Goal: Book appointment/travel/reservation

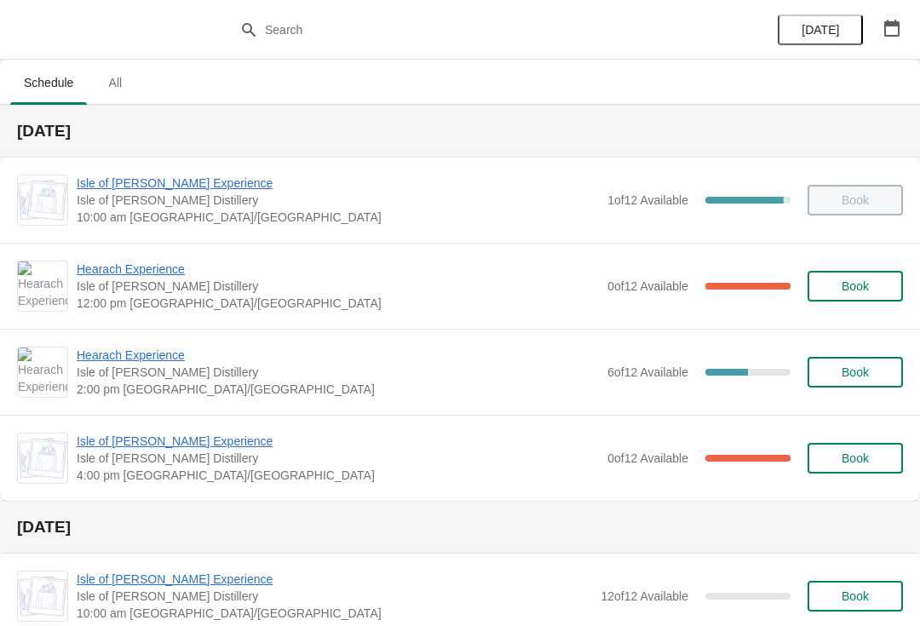
click at [125, 266] on span "Hearach Experience" at bounding box center [338, 269] width 522 height 17
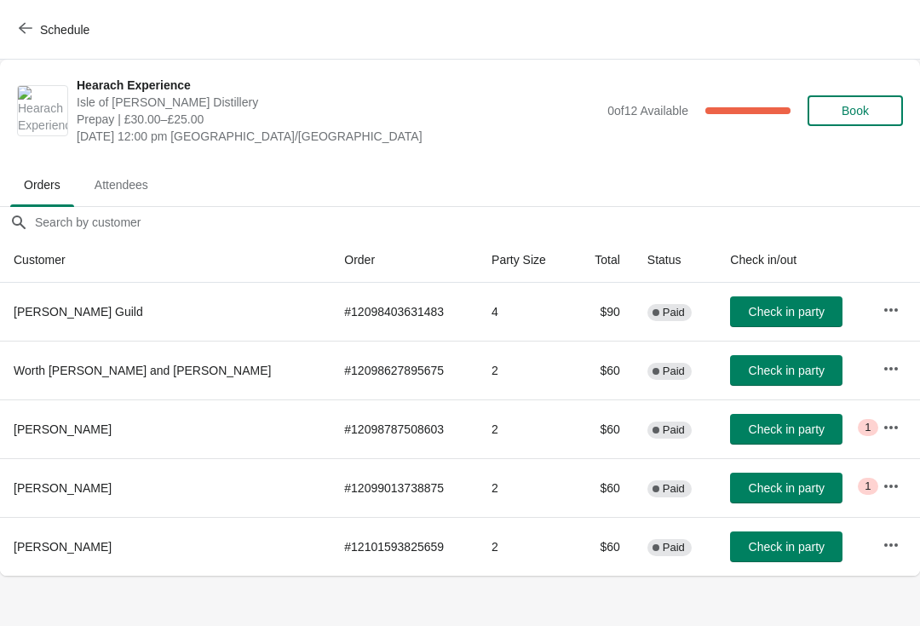
click at [883, 305] on icon "button" at bounding box center [891, 310] width 17 height 17
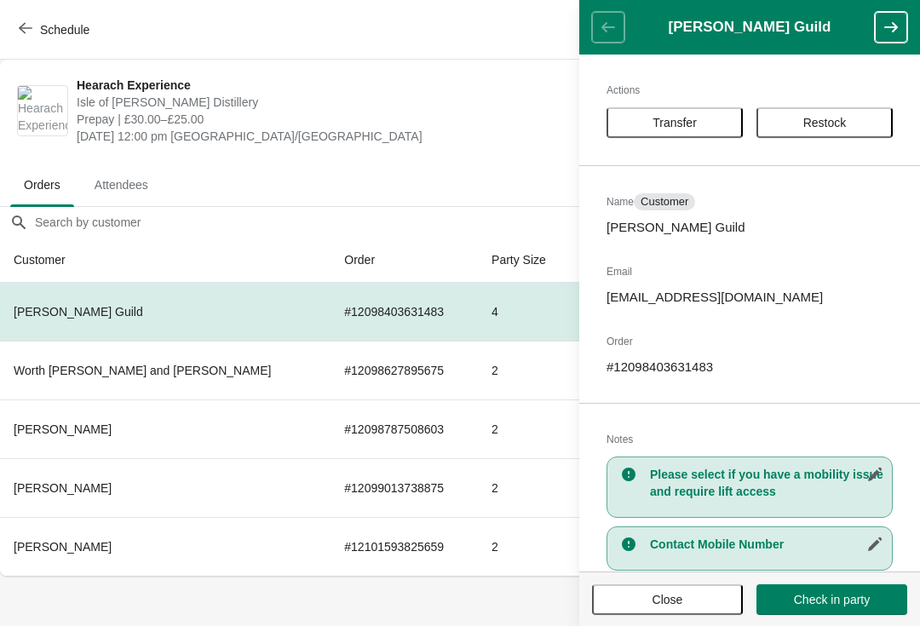
click at [660, 608] on button "Close" at bounding box center [667, 600] width 151 height 31
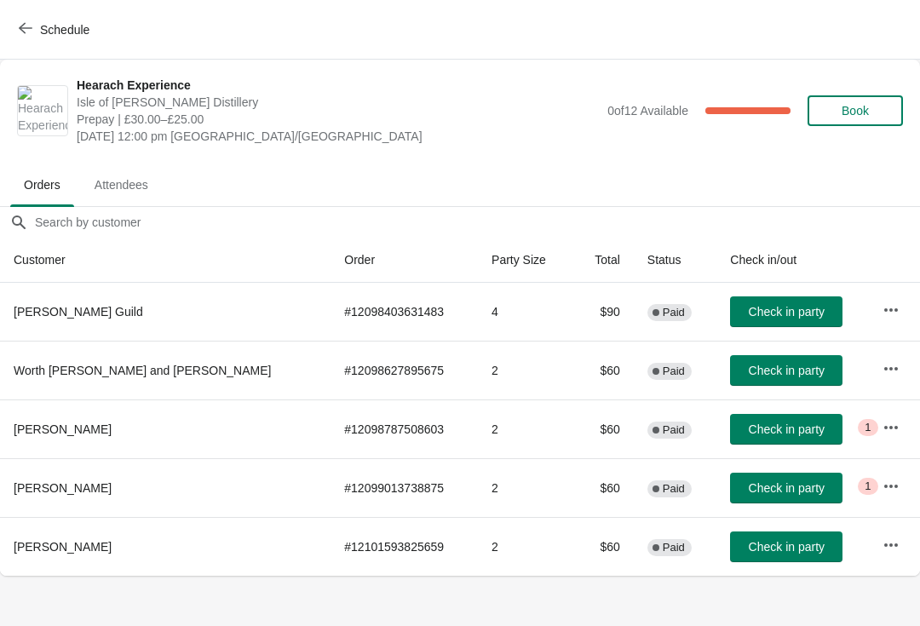
click at [478, 335] on td "4" at bounding box center [525, 312] width 95 height 58
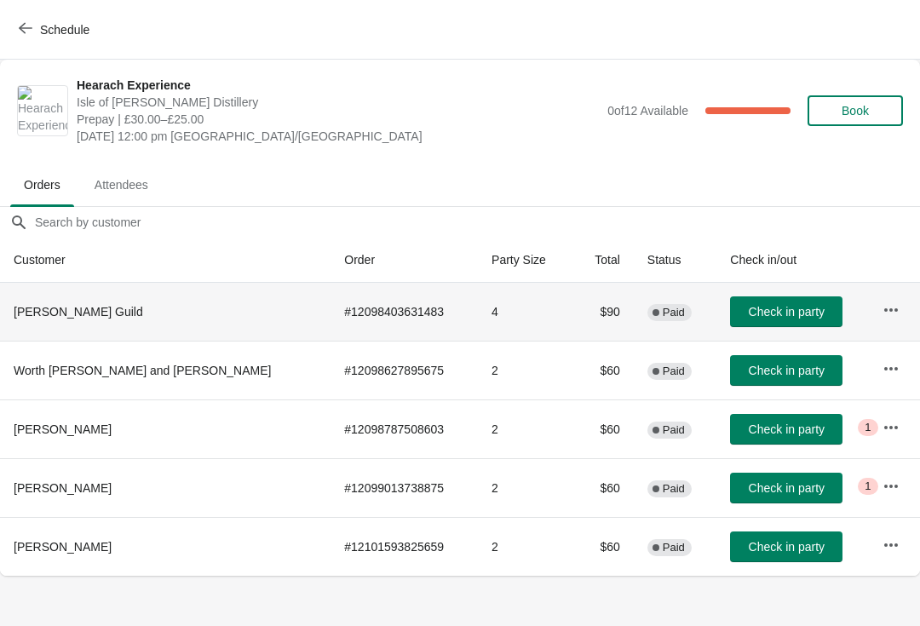
click at [383, 314] on td "# 12098403631483" at bounding box center [404, 312] width 147 height 58
click at [883, 303] on icon "button" at bounding box center [891, 310] width 17 height 17
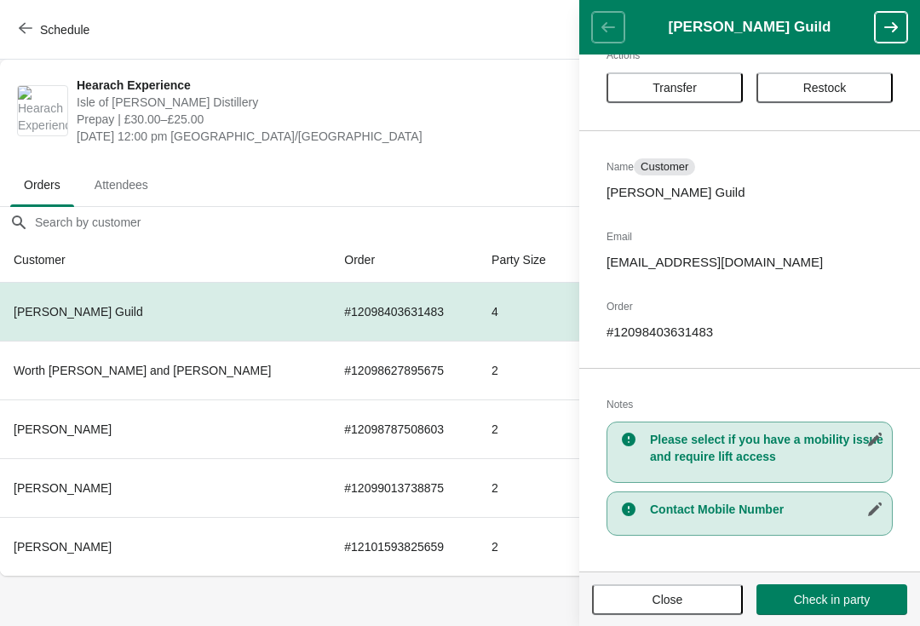
scroll to position [35, 0]
click at [677, 602] on span "Close" at bounding box center [668, 600] width 31 height 14
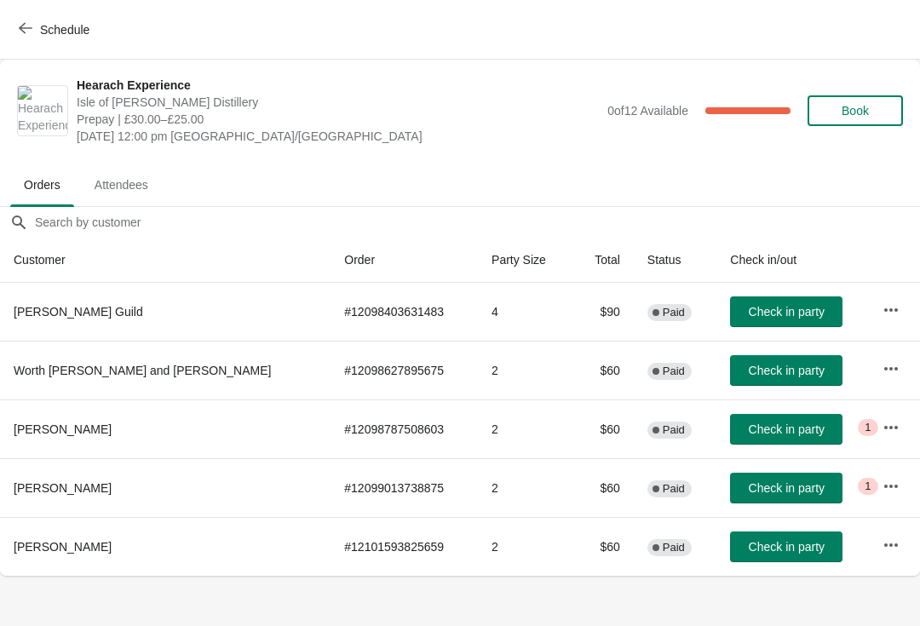
click at [42, 18] on button "Schedule" at bounding box center [56, 29] width 95 height 31
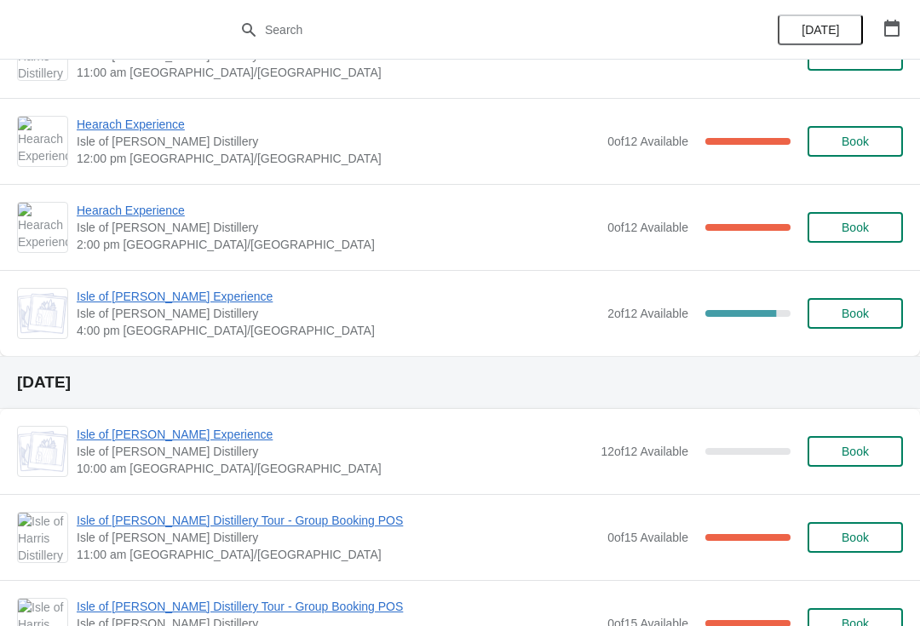
scroll to position [628, 0]
click at [855, 309] on span "Book" at bounding box center [855, 313] width 27 height 14
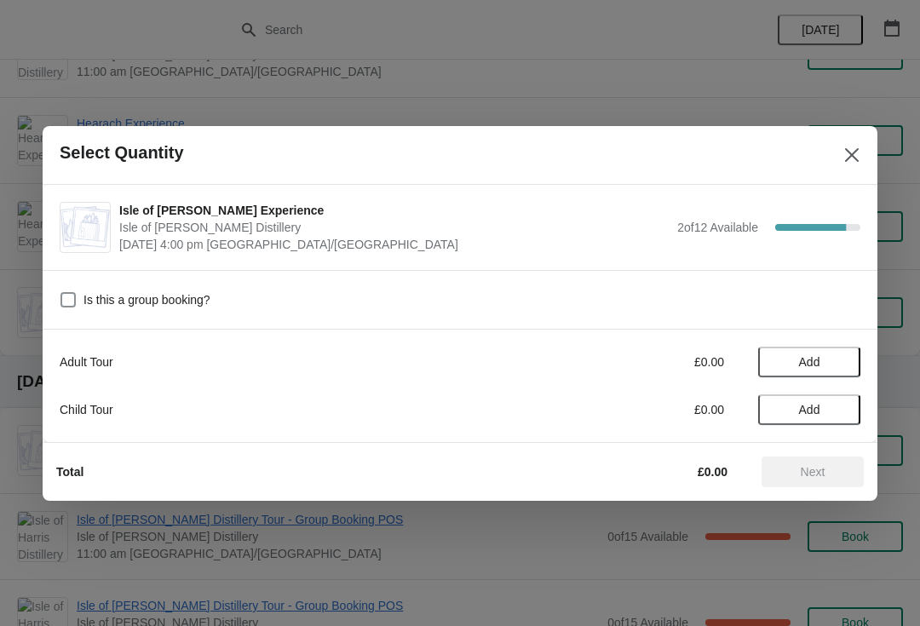
click at [826, 360] on span "Add" at bounding box center [810, 362] width 72 height 14
click at [833, 367] on icon at bounding box center [839, 362] width 18 height 18
click at [830, 412] on span "Add" at bounding box center [810, 410] width 72 height 14
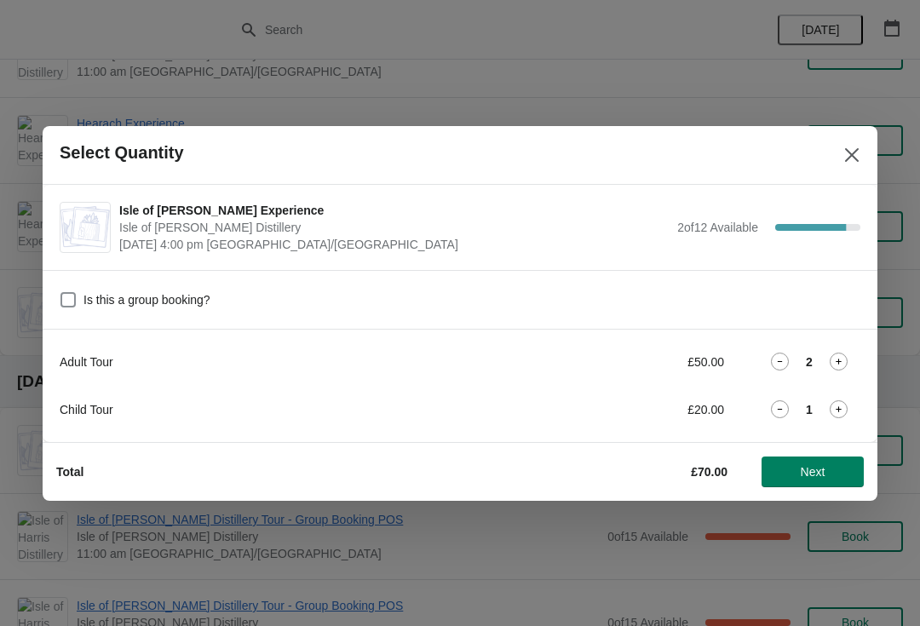
click at [842, 413] on icon at bounding box center [839, 409] width 18 height 18
click at [838, 354] on icon at bounding box center [839, 362] width 18 height 18
click at [775, 411] on icon at bounding box center [780, 409] width 18 height 18
click at [772, 360] on icon at bounding box center [780, 362] width 18 height 18
click at [844, 411] on icon at bounding box center [839, 409] width 18 height 18
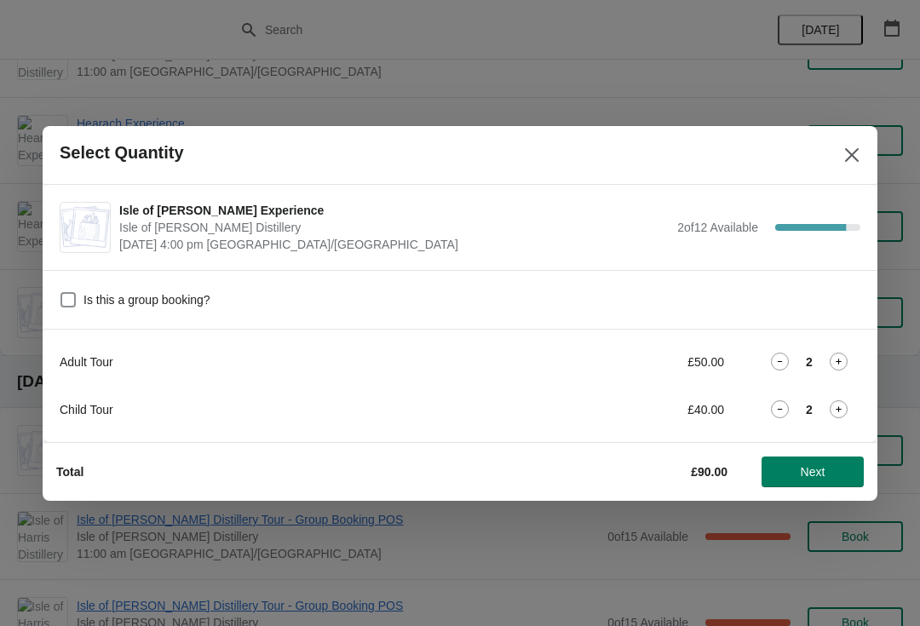
click at [838, 366] on icon at bounding box center [839, 362] width 18 height 18
click at [773, 417] on icon at bounding box center [780, 409] width 18 height 18
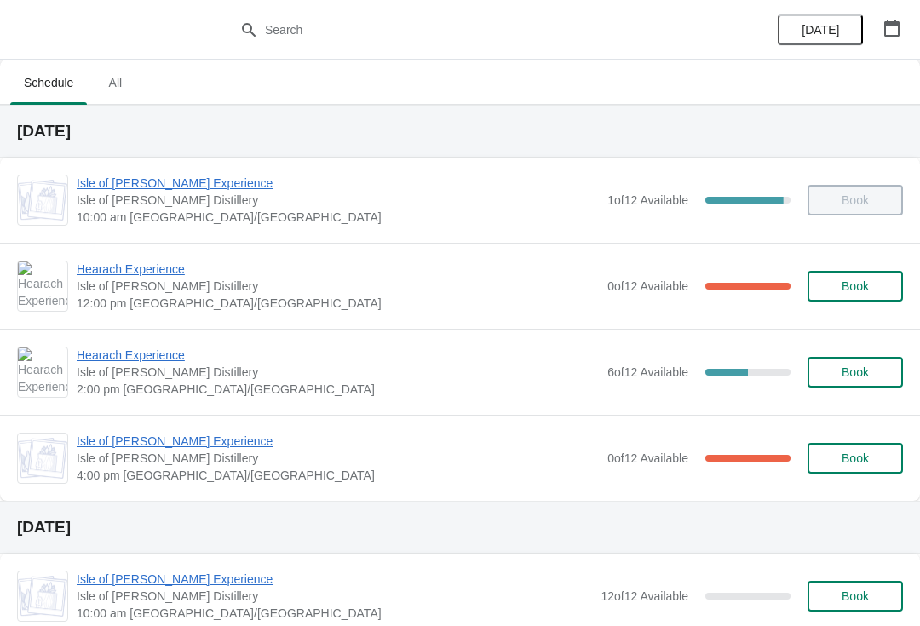
click at [130, 352] on span "Hearach Experience" at bounding box center [338, 355] width 522 height 17
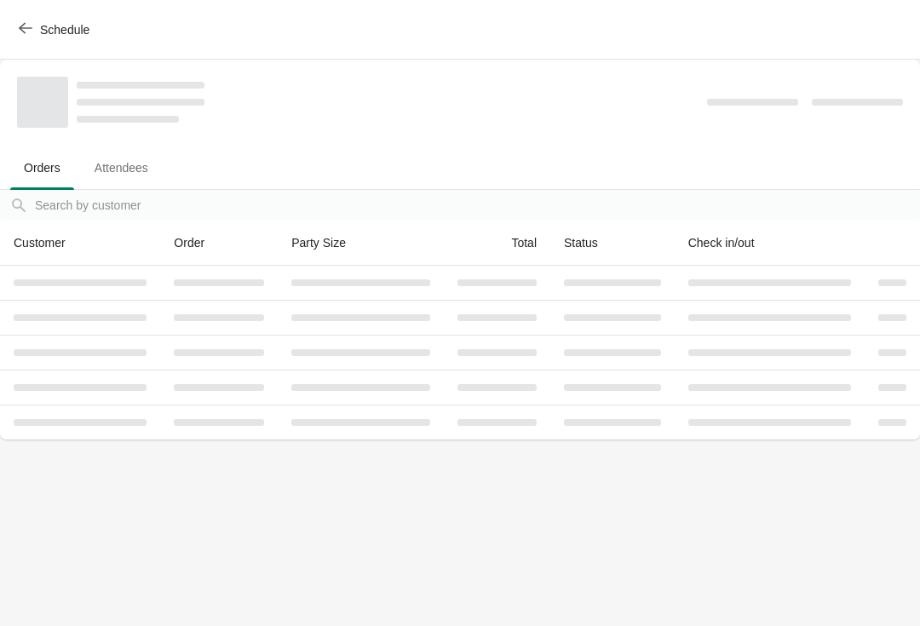
click at [20, 18] on button "Schedule" at bounding box center [56, 29] width 95 height 31
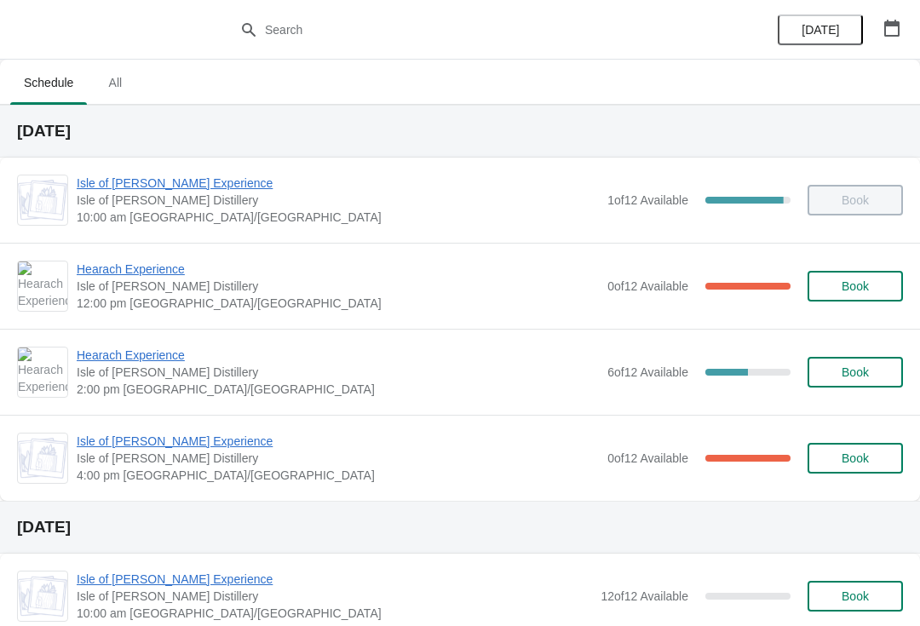
click at [117, 275] on span "Hearach Experience" at bounding box center [338, 269] width 522 height 17
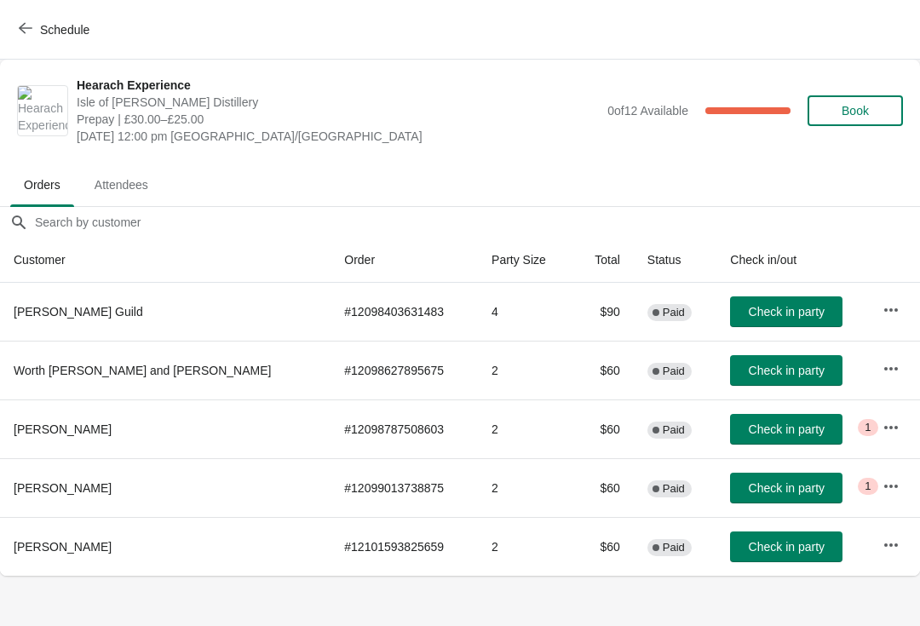
click at [32, 16] on button "Schedule" at bounding box center [56, 29] width 95 height 31
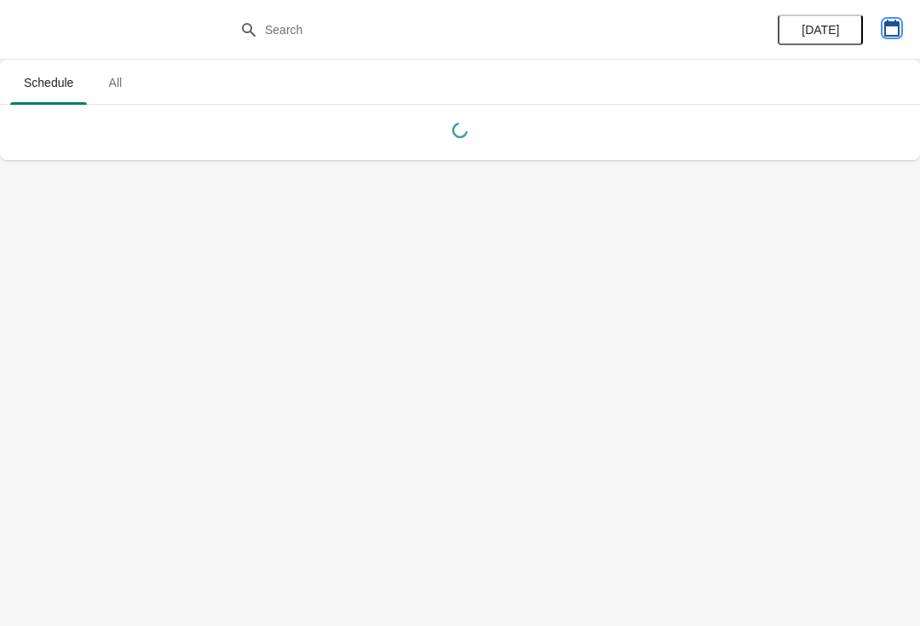
click at [889, 26] on icon "button" at bounding box center [891, 28] width 15 height 17
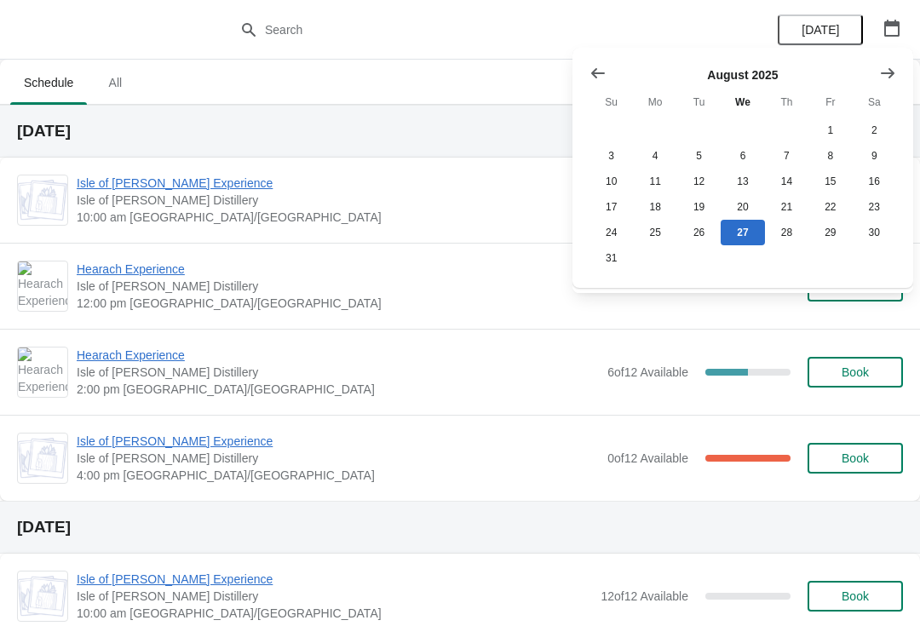
click at [883, 71] on icon "Show next month, September 2025" at bounding box center [887, 73] width 17 height 17
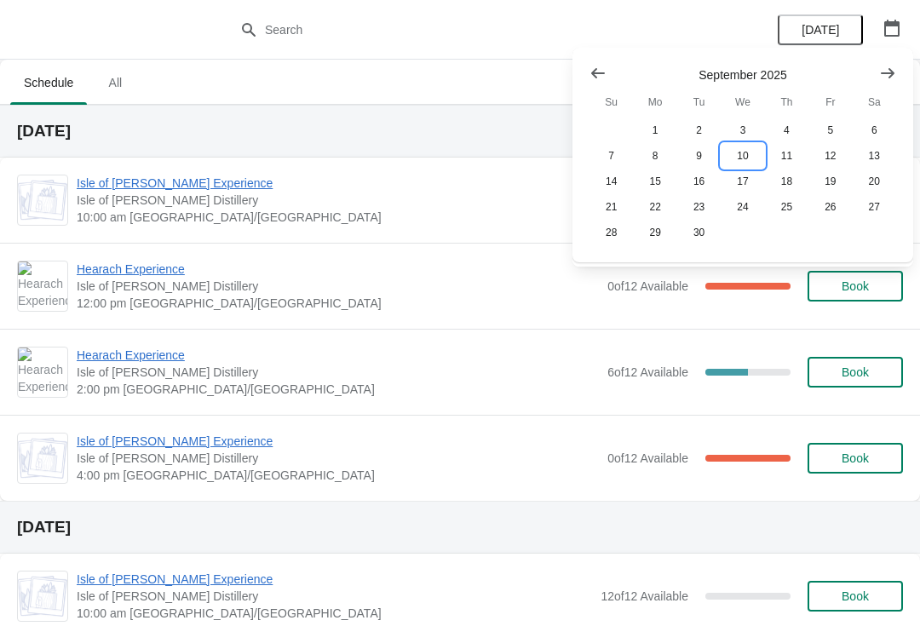
click at [747, 149] on button "10" at bounding box center [742, 156] width 43 height 26
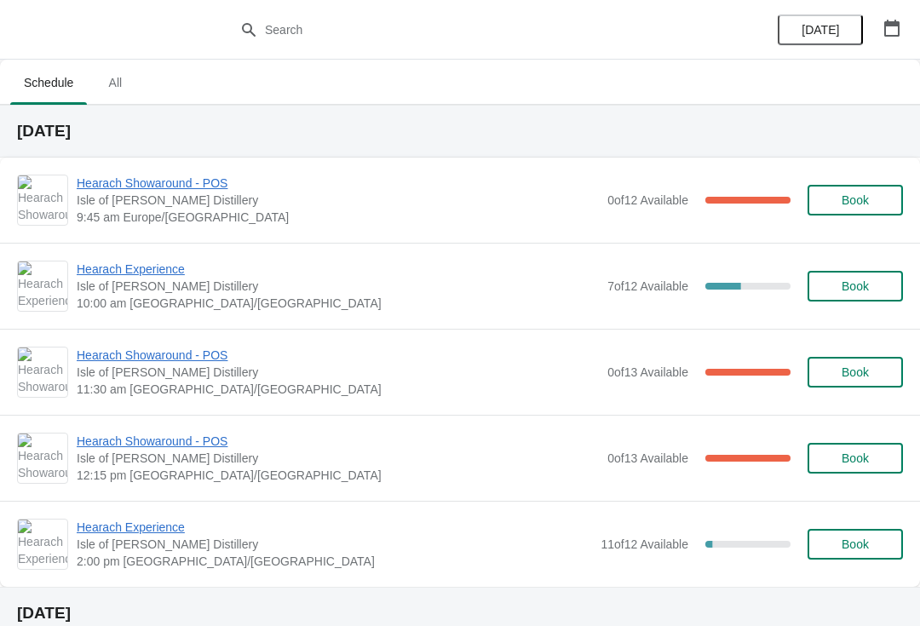
click at [885, 279] on span "Book" at bounding box center [855, 286] width 65 height 14
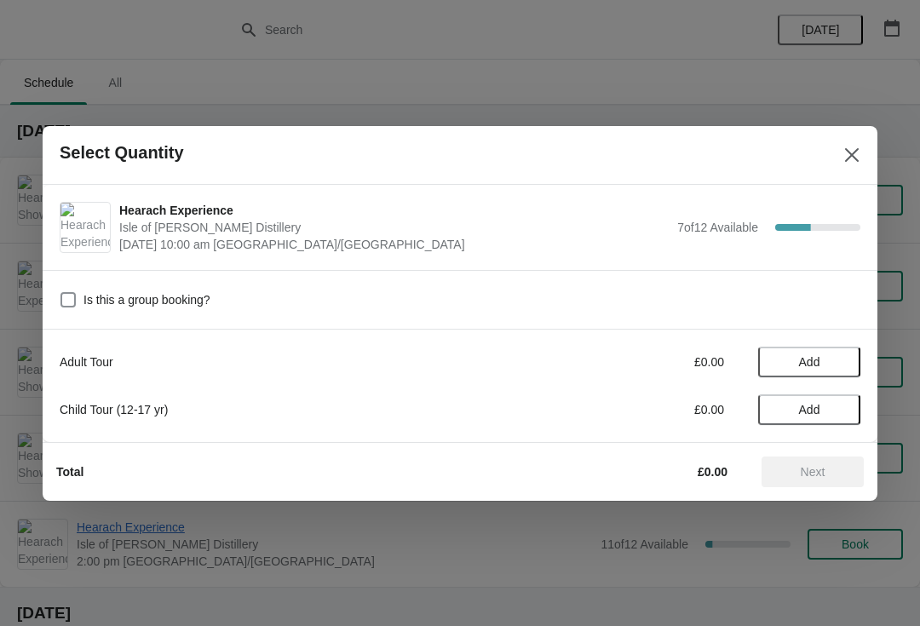
click at [835, 360] on span "Add" at bounding box center [810, 362] width 72 height 14
click at [842, 359] on icon at bounding box center [839, 362] width 18 height 18
click at [822, 468] on span "Next" at bounding box center [813, 472] width 25 height 14
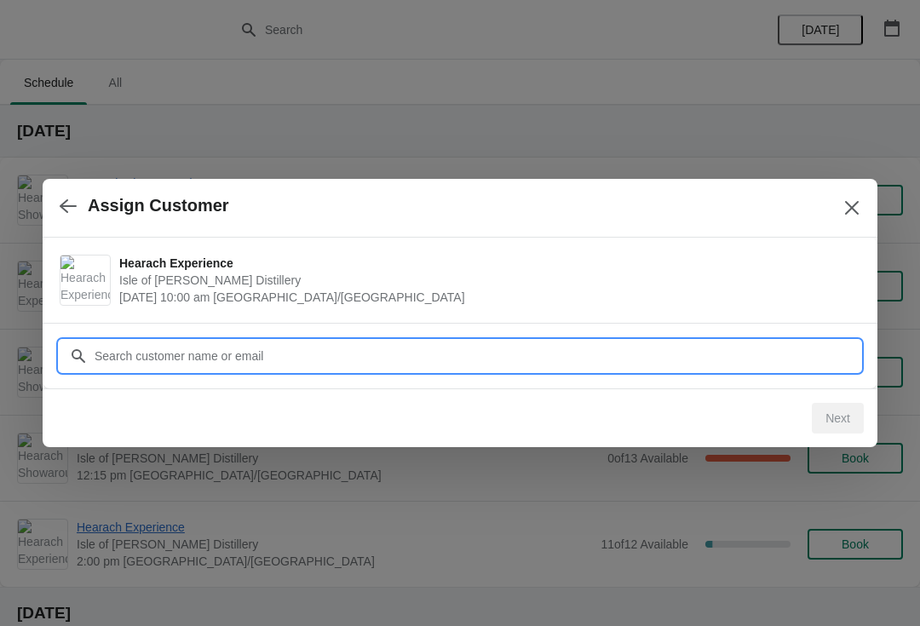
click at [244, 354] on input "Customer" at bounding box center [477, 356] width 767 height 31
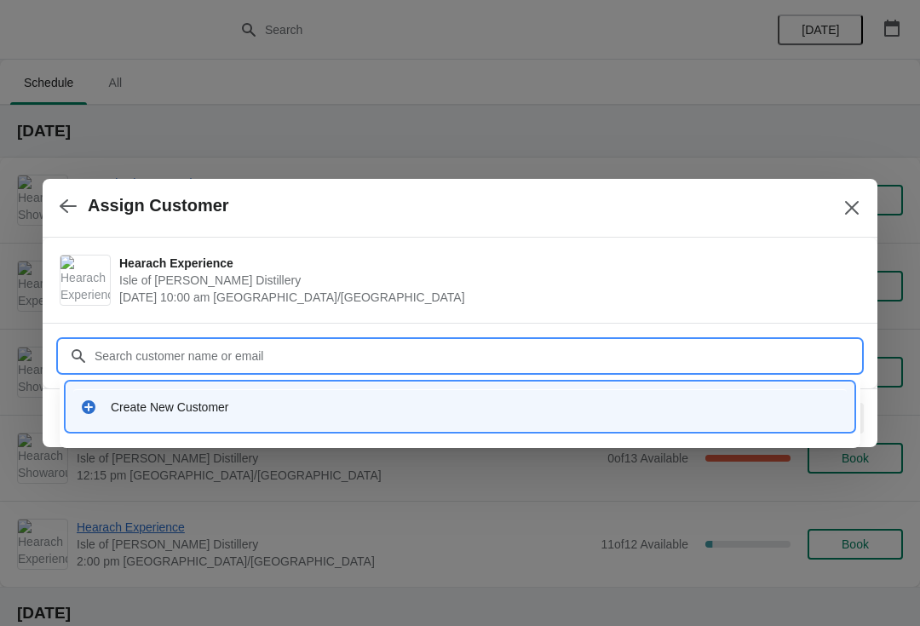
click at [268, 413] on div "Create New Customer" at bounding box center [475, 407] width 729 height 17
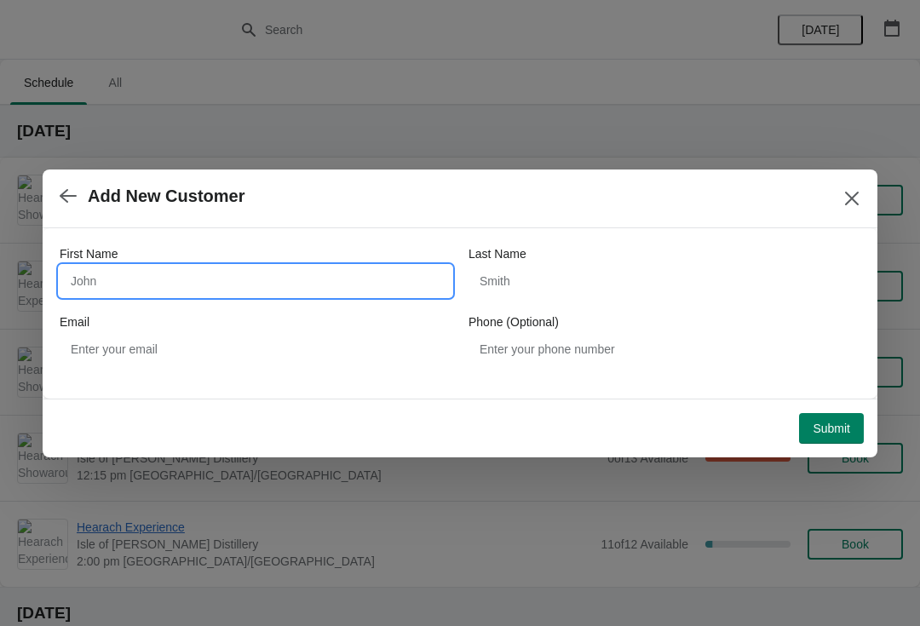
click at [135, 281] on input "First Name" at bounding box center [256, 281] width 392 height 31
type input "Megan"
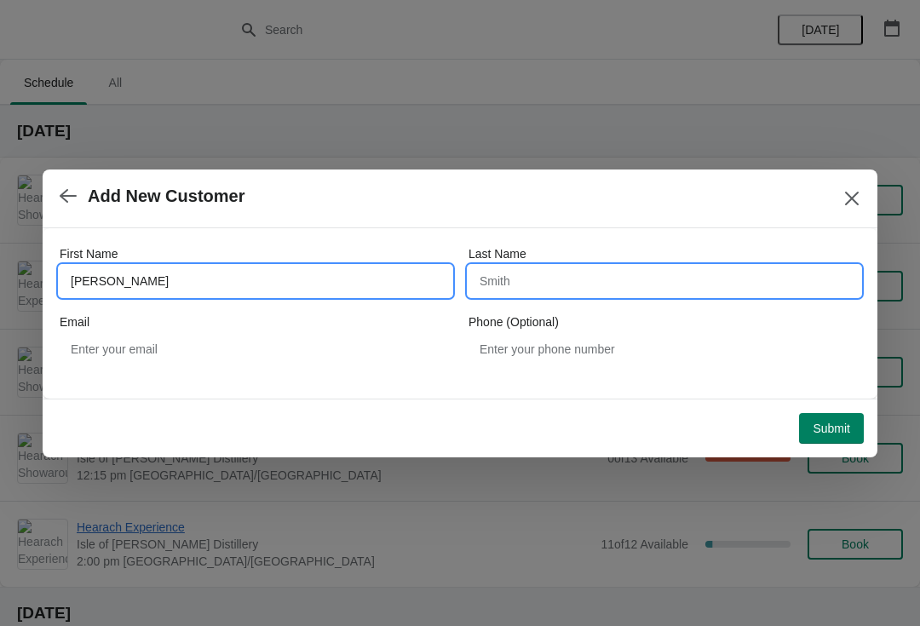
click at [565, 283] on input "Last Name" at bounding box center [665, 281] width 392 height 31
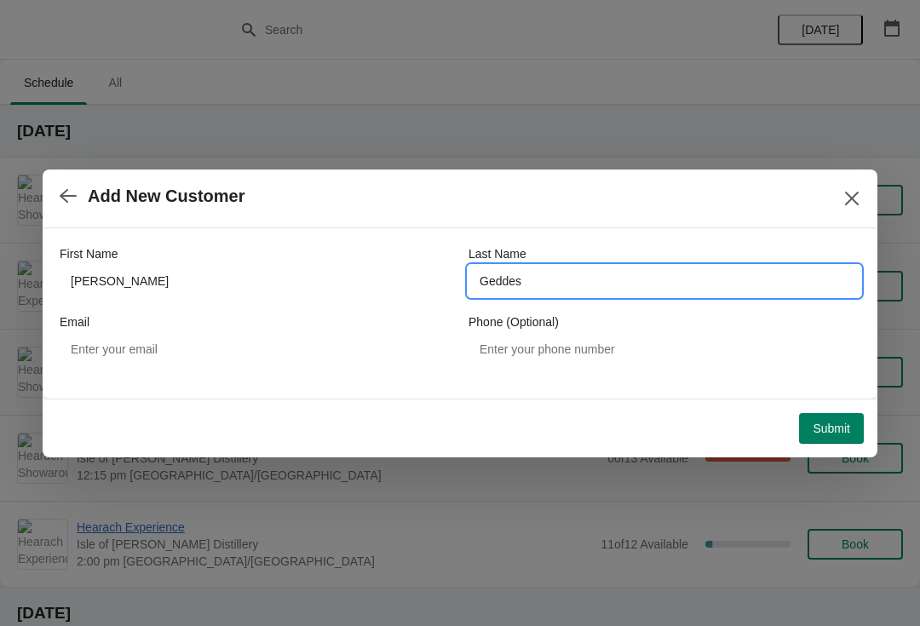
type input "Geddes"
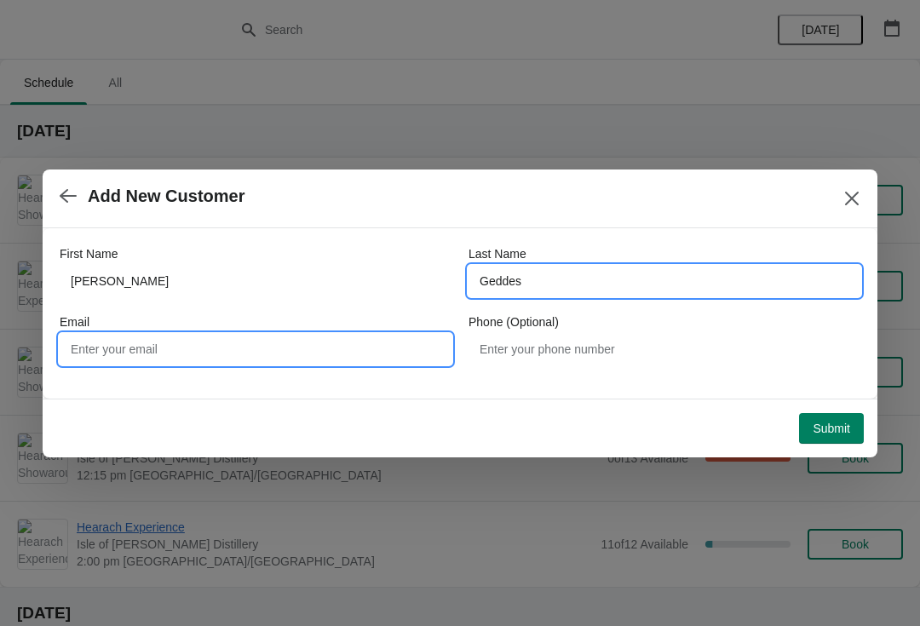
click at [256, 353] on input "Email" at bounding box center [256, 349] width 392 height 31
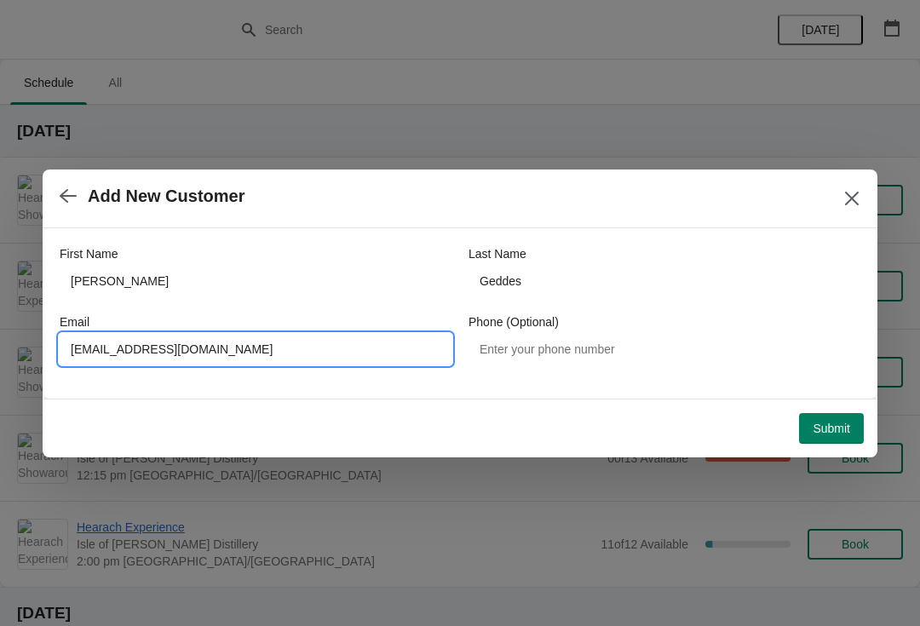
type input "Megangeddes@harrisdistillery.com"
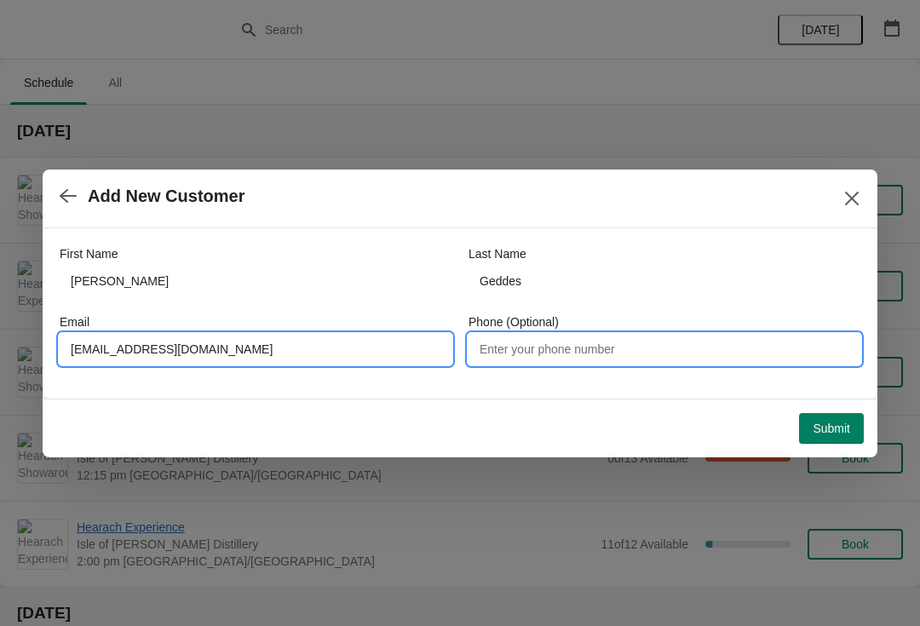
click at [627, 341] on input "Phone (Optional)" at bounding box center [665, 349] width 392 height 31
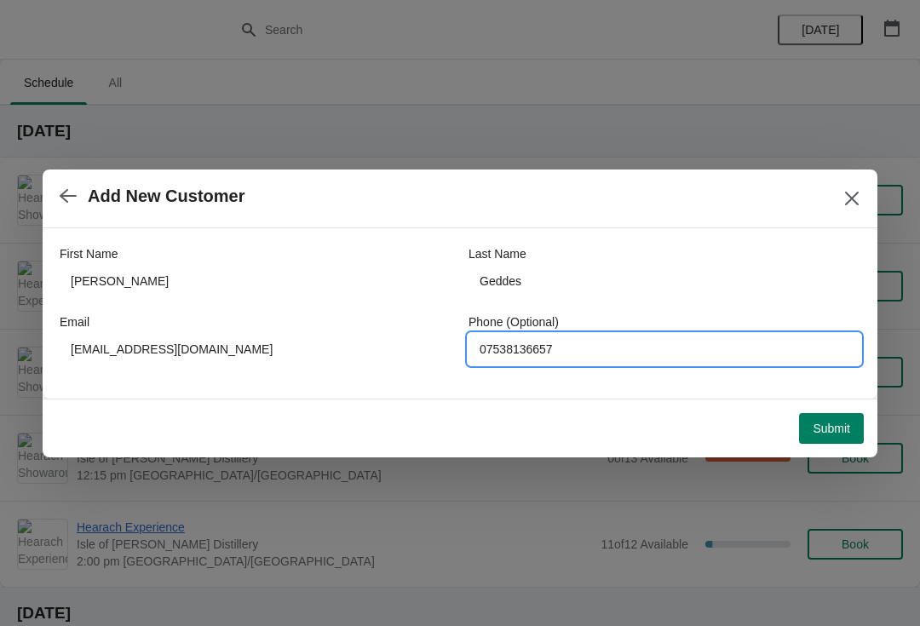
type input "07538136657"
click at [836, 423] on span "Submit" at bounding box center [831, 429] width 37 height 14
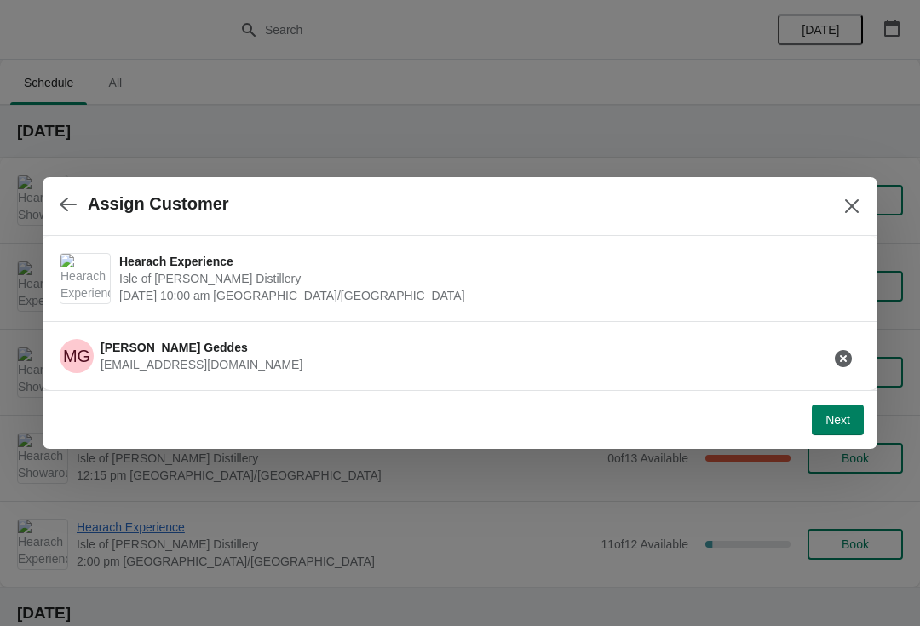
click at [843, 423] on span "Next" at bounding box center [838, 420] width 25 height 14
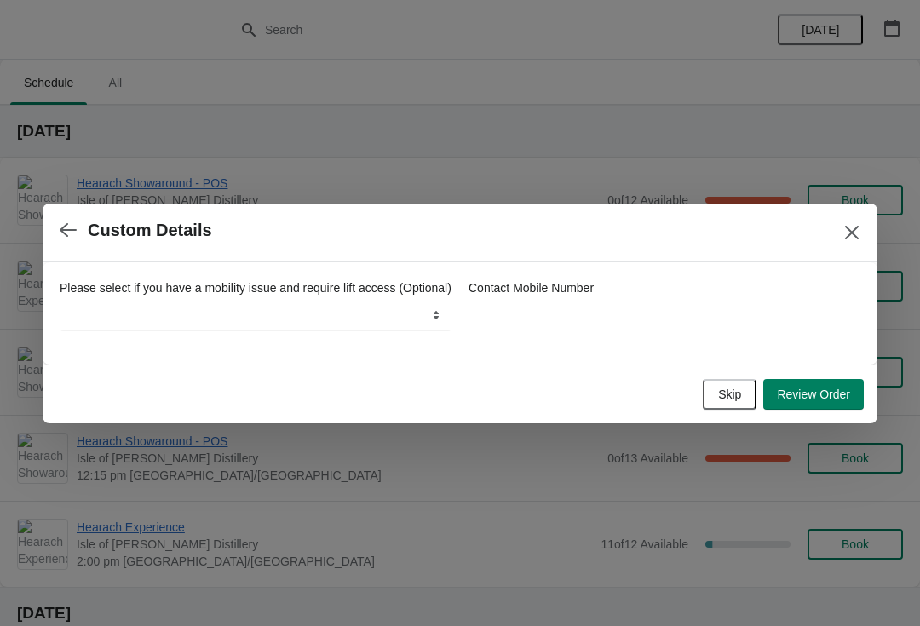
click at [74, 222] on icon "button" at bounding box center [68, 230] width 17 height 17
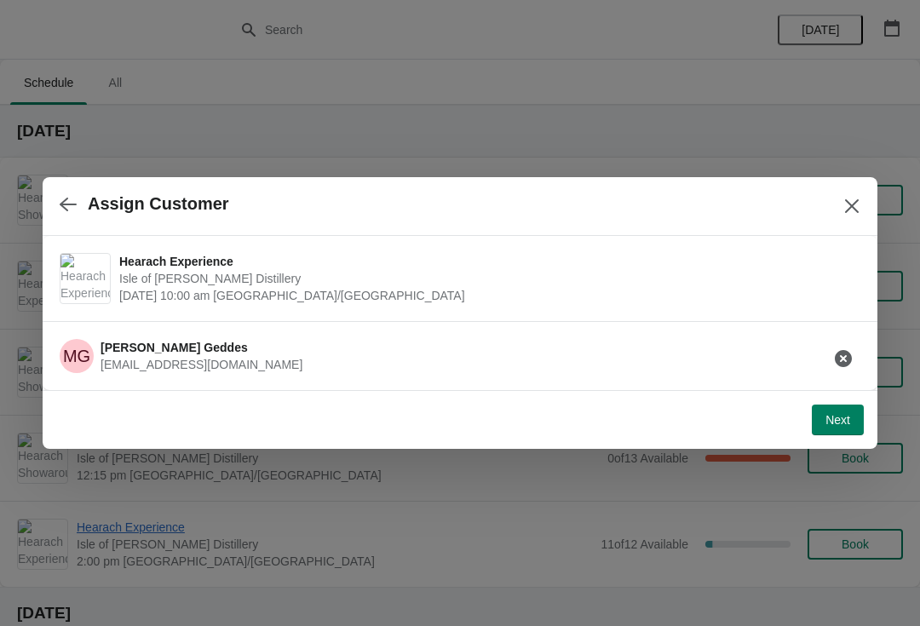
click at [60, 194] on button "button" at bounding box center [68, 203] width 31 height 33
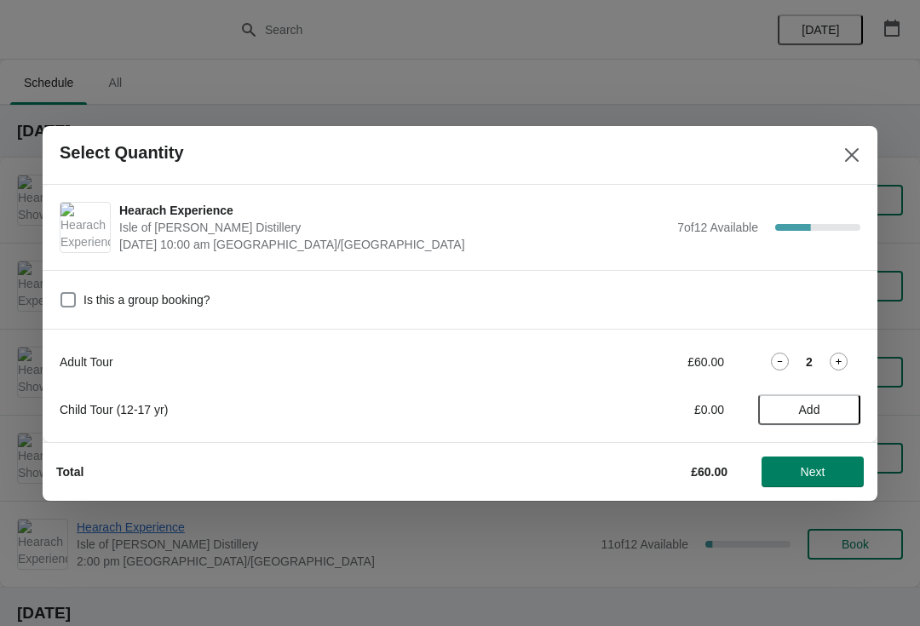
click at [850, 466] on span "Next" at bounding box center [812, 472] width 75 height 14
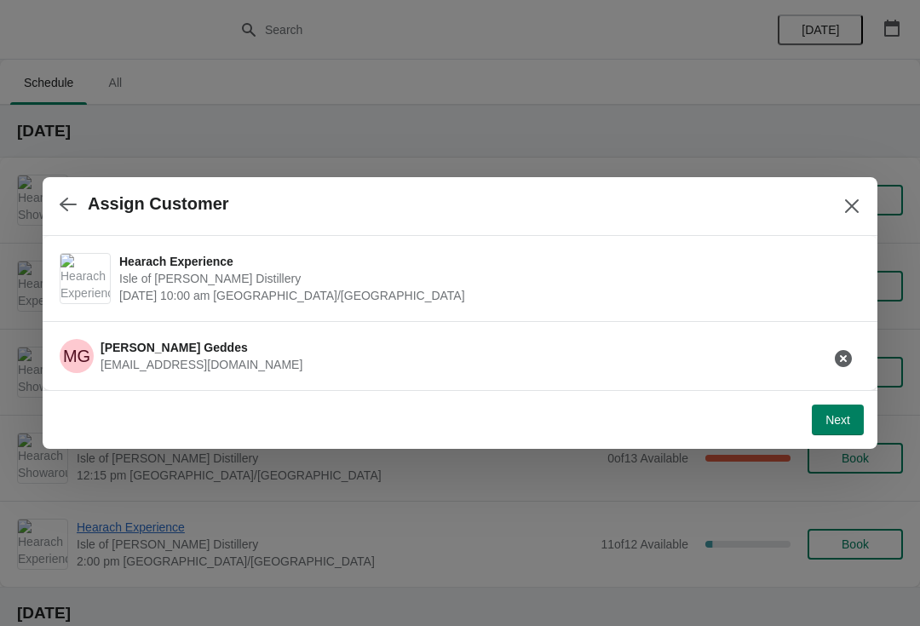
click at [261, 352] on h3 "Megan Geddes" at bounding box center [202, 347] width 202 height 17
click at [141, 349] on span "Megan Geddes" at bounding box center [174, 348] width 147 height 14
click at [850, 422] on span "Next" at bounding box center [838, 420] width 25 height 14
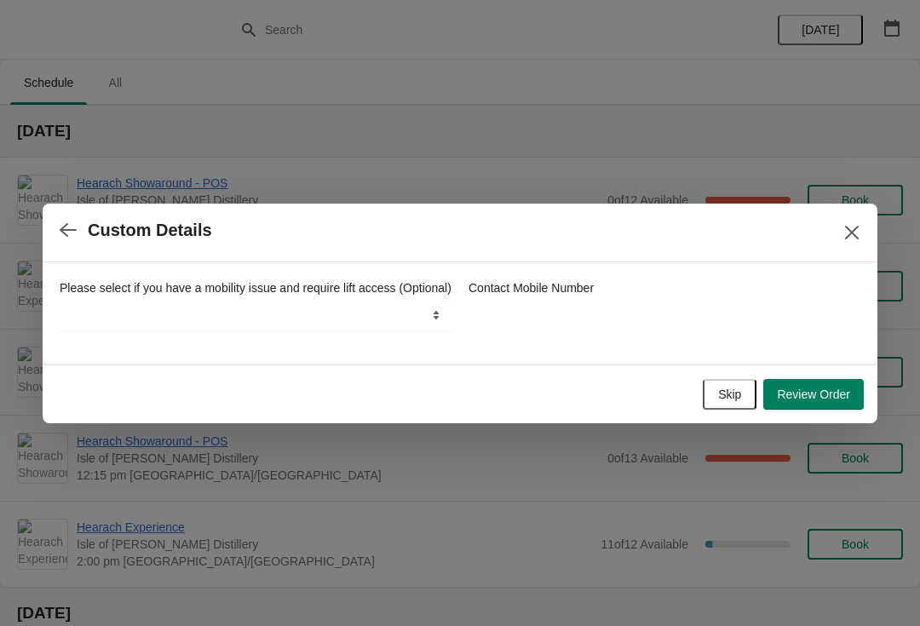
click at [826, 398] on span "Review Order" at bounding box center [813, 395] width 73 height 14
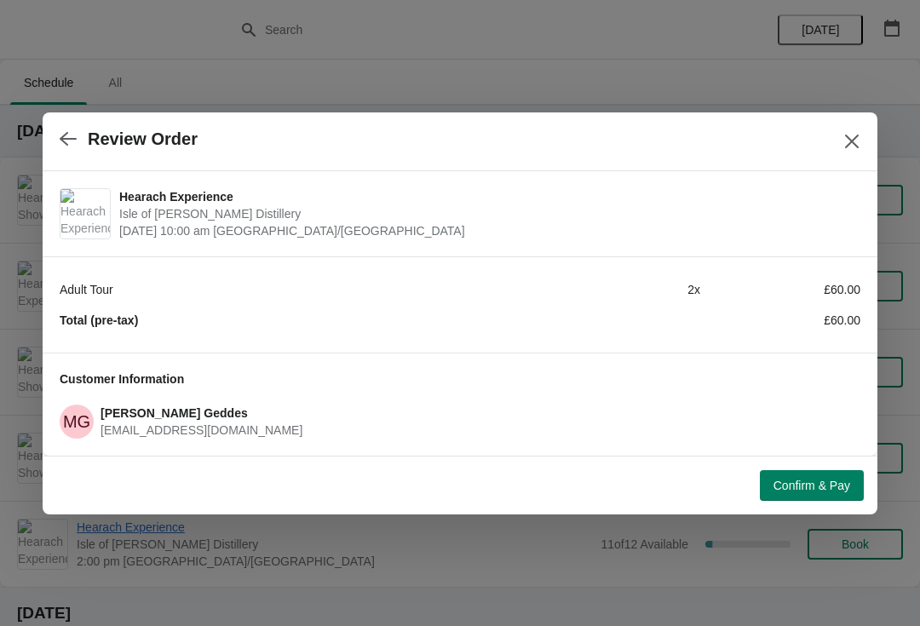
click at [813, 481] on span "Confirm & Pay" at bounding box center [812, 486] width 77 height 14
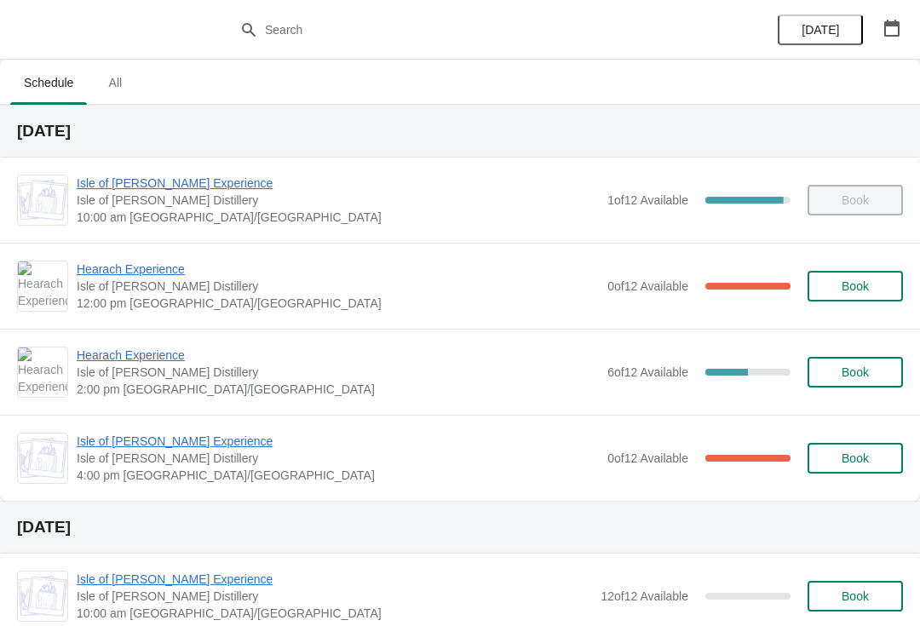
click at [153, 266] on span "Hearach Experience" at bounding box center [338, 269] width 522 height 17
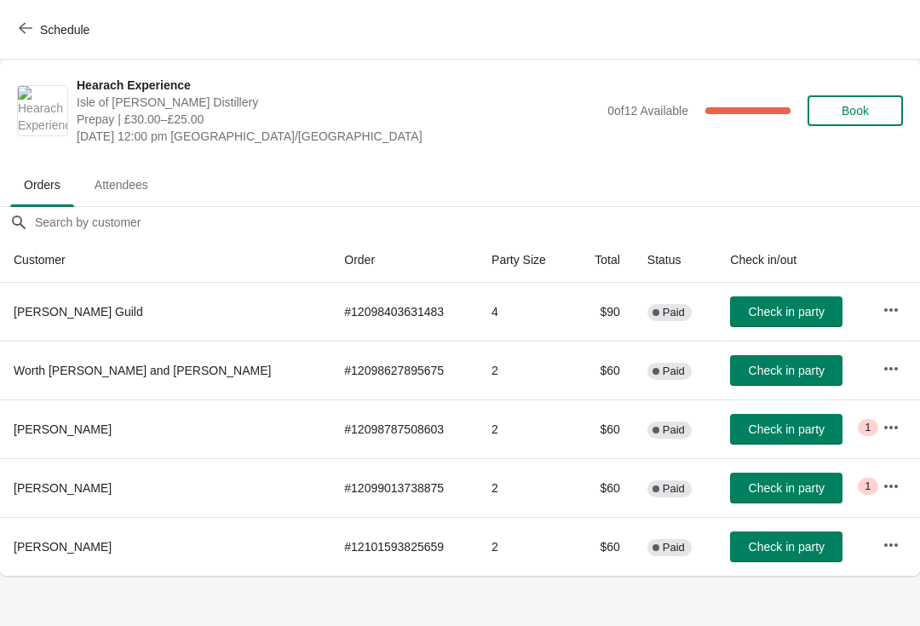
click at [749, 427] on span "Check in party" at bounding box center [787, 430] width 76 height 14
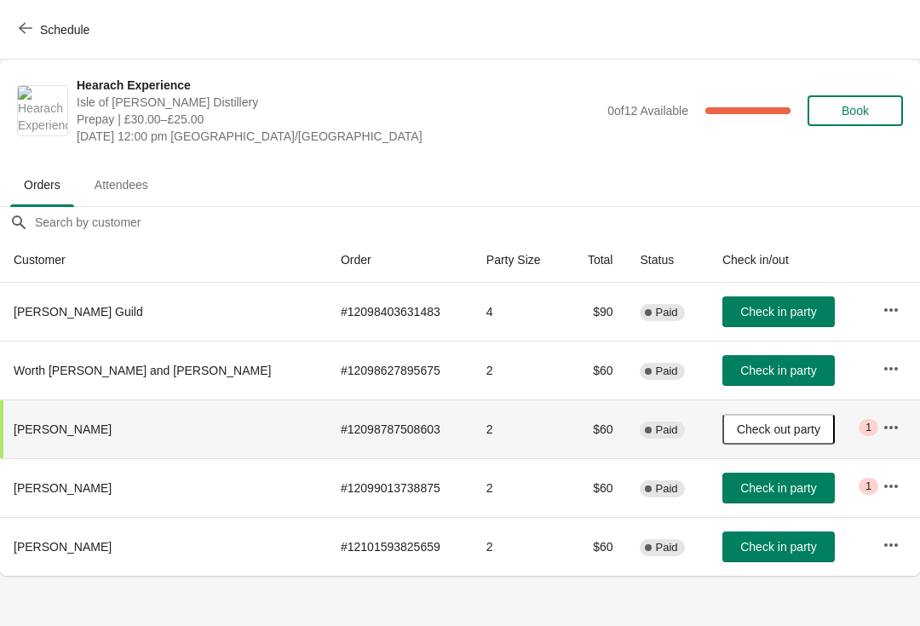
click at [740, 372] on span "Check in party" at bounding box center [778, 371] width 76 height 14
